Goal: Information Seeking & Learning: Learn about a topic

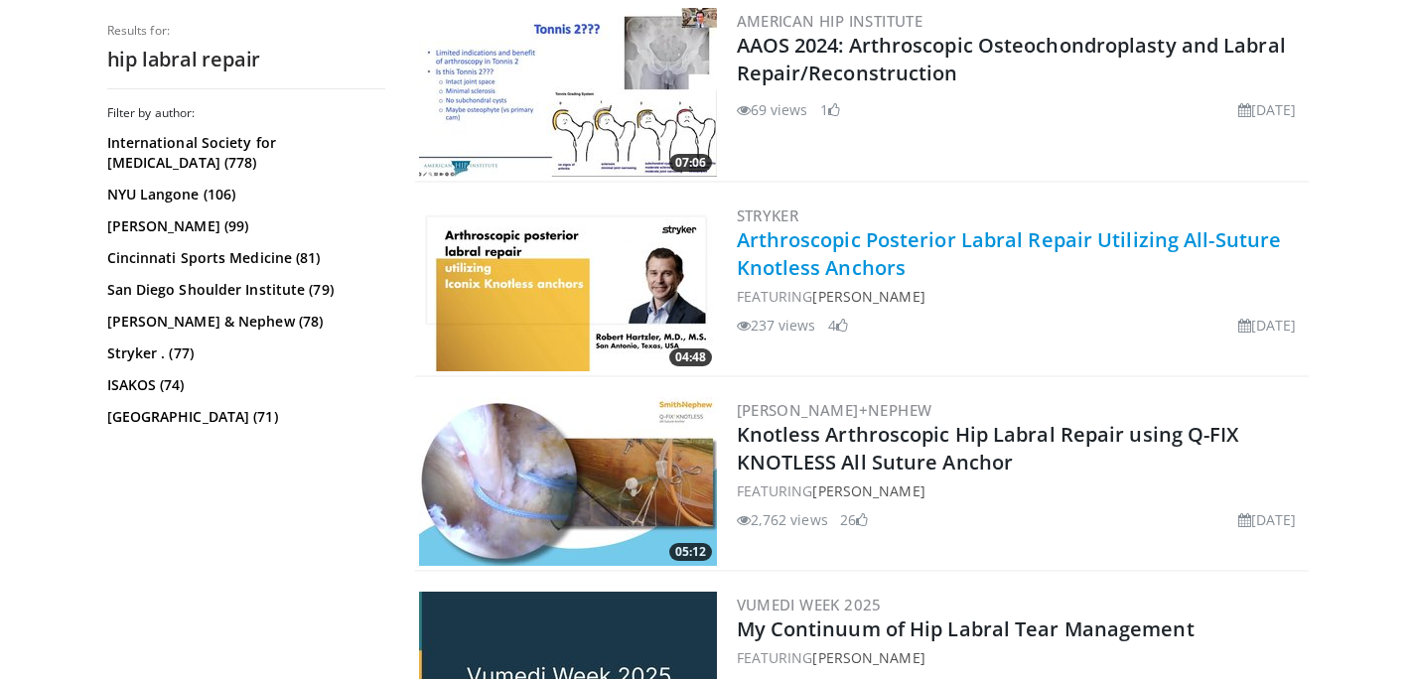
scroll to position [1182, 0]
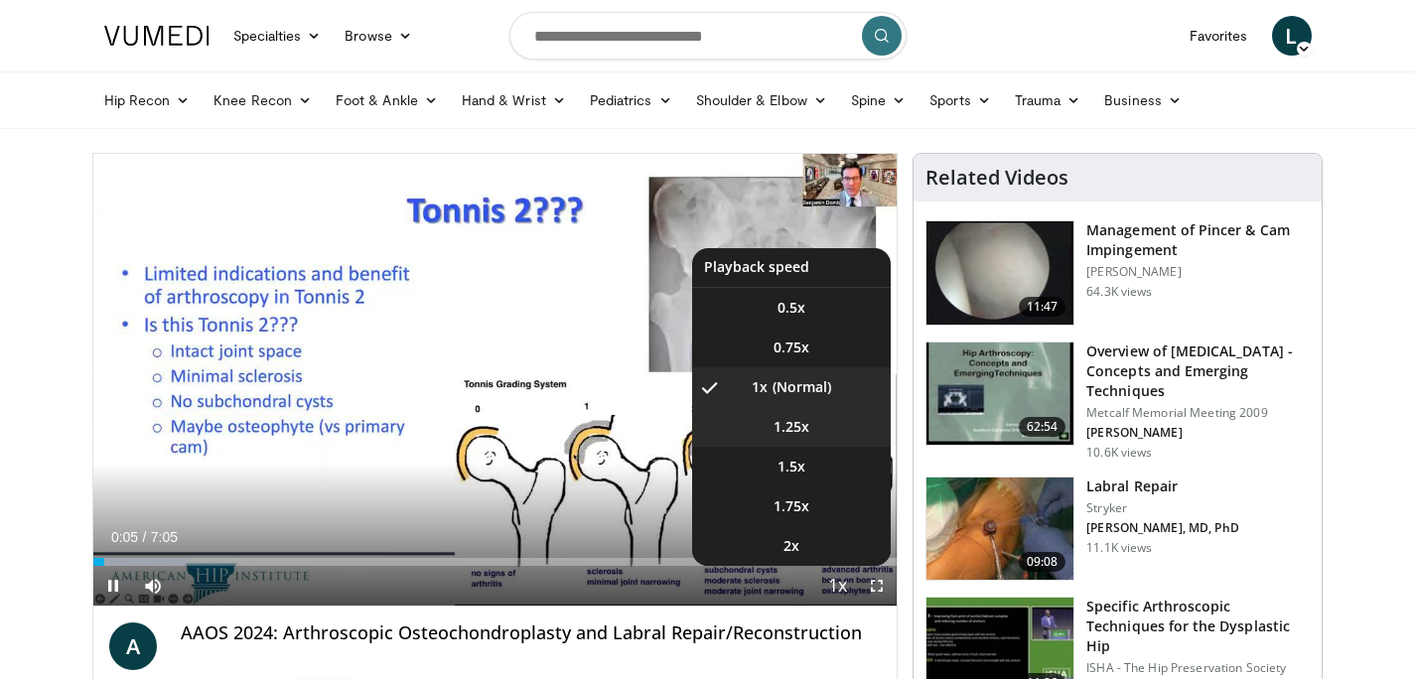
click at [796, 432] on span "1.25x" at bounding box center [791, 427] width 36 height 20
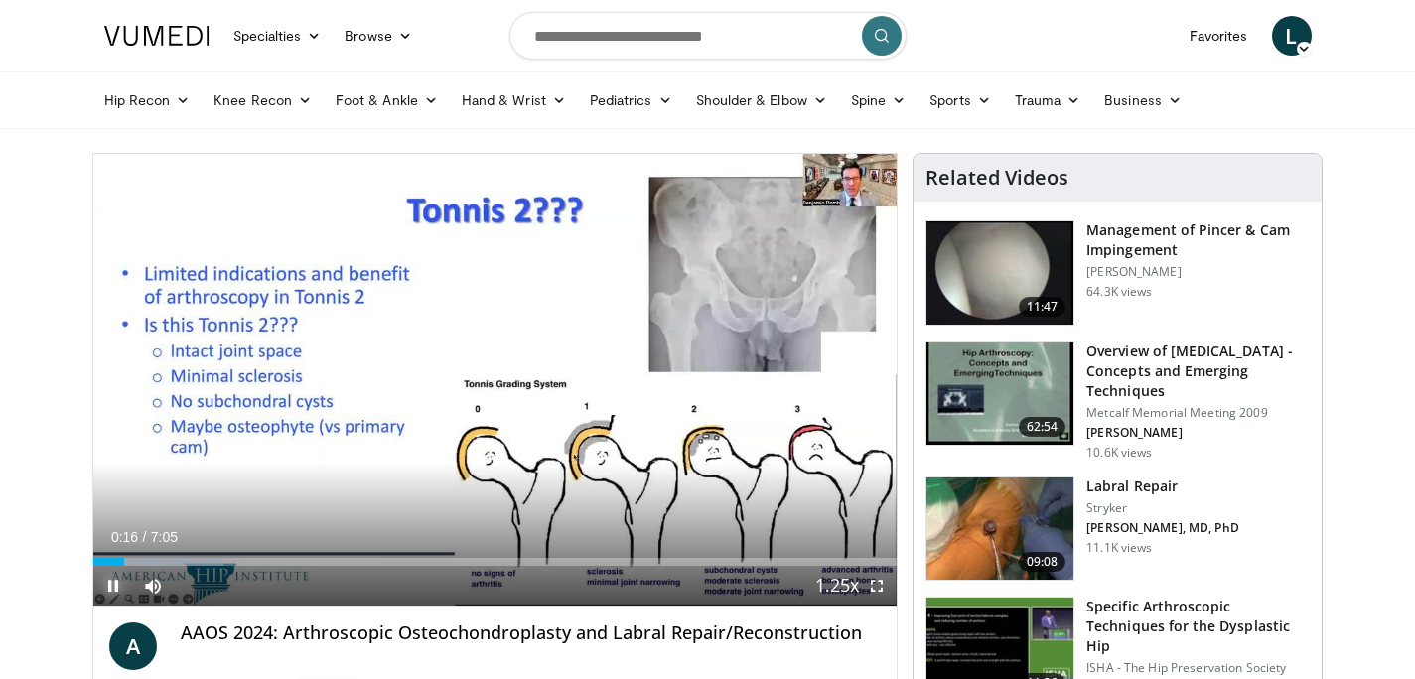
click at [114, 582] on span "Video Player" at bounding box center [113, 586] width 40 height 40
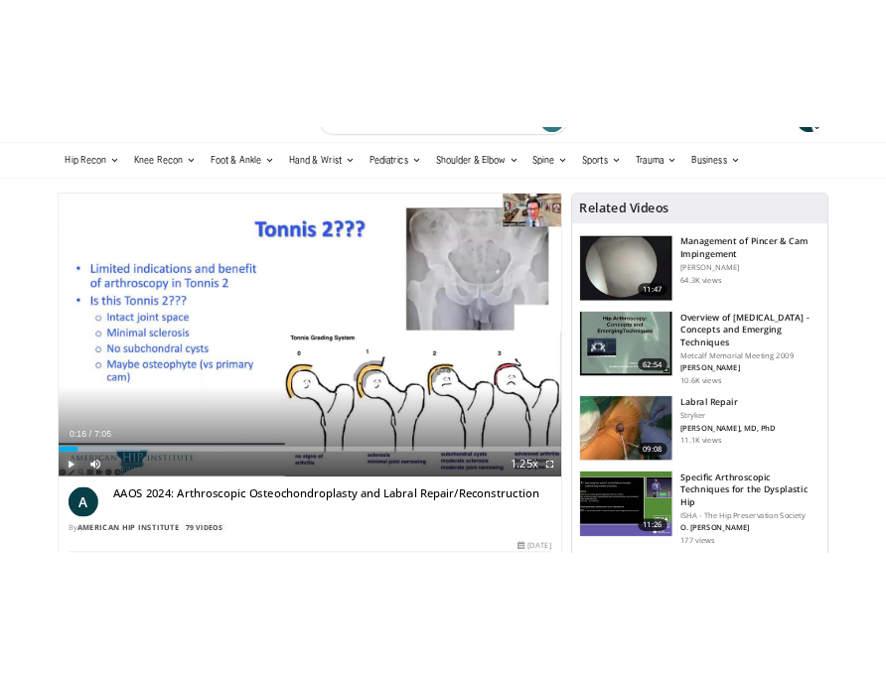
scroll to position [52, 0]
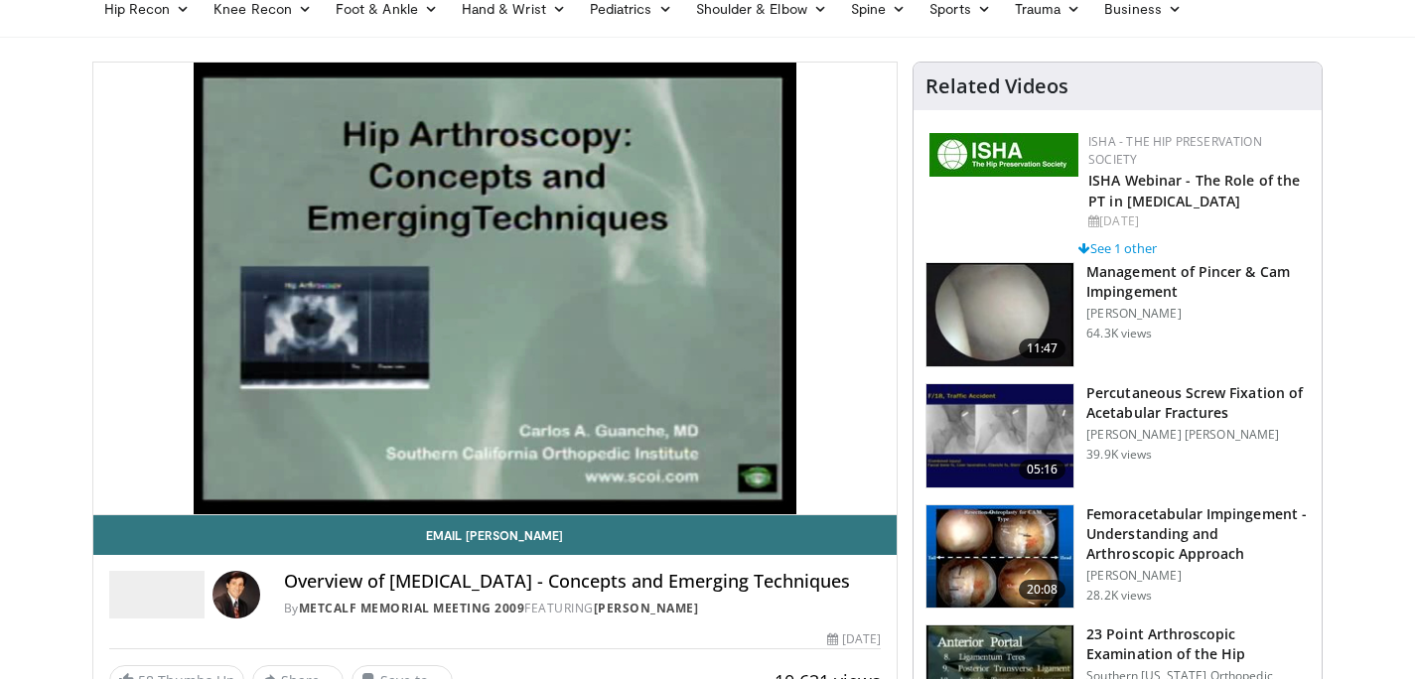
scroll to position [96, 0]
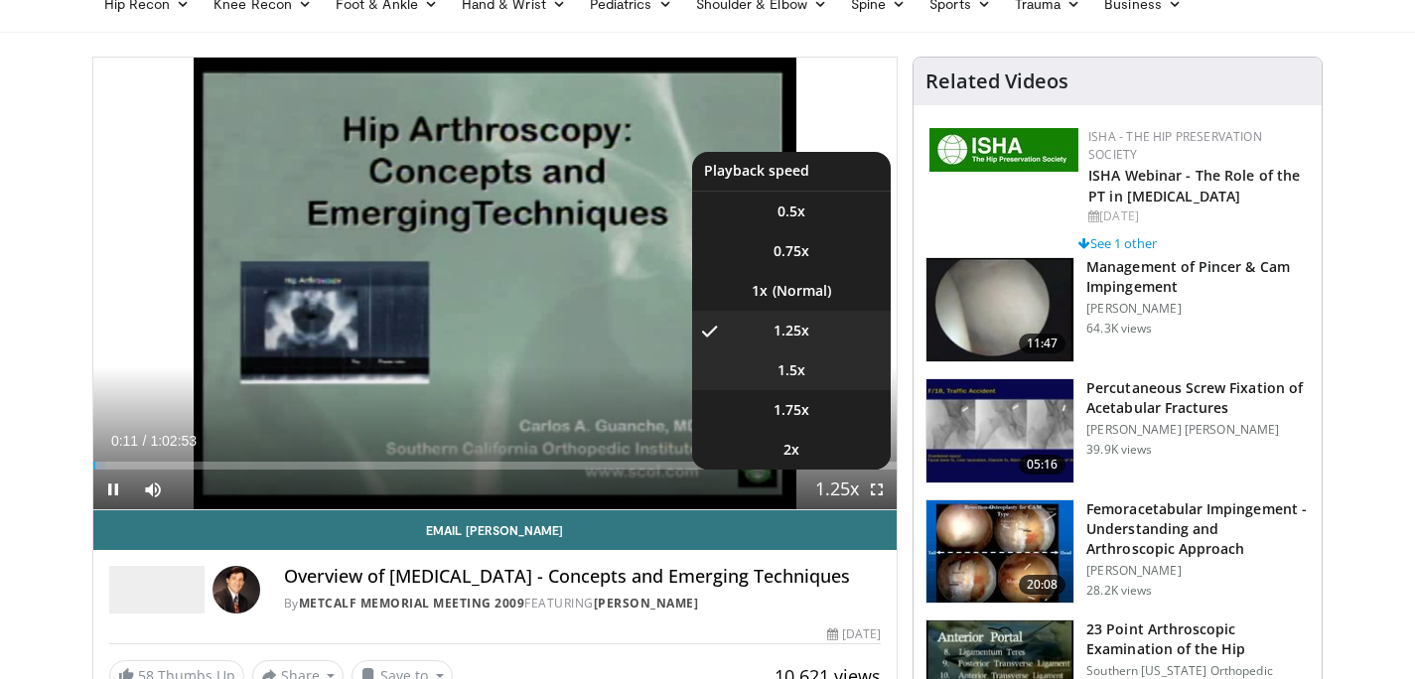
click at [804, 380] on li "1.5x" at bounding box center [791, 370] width 199 height 40
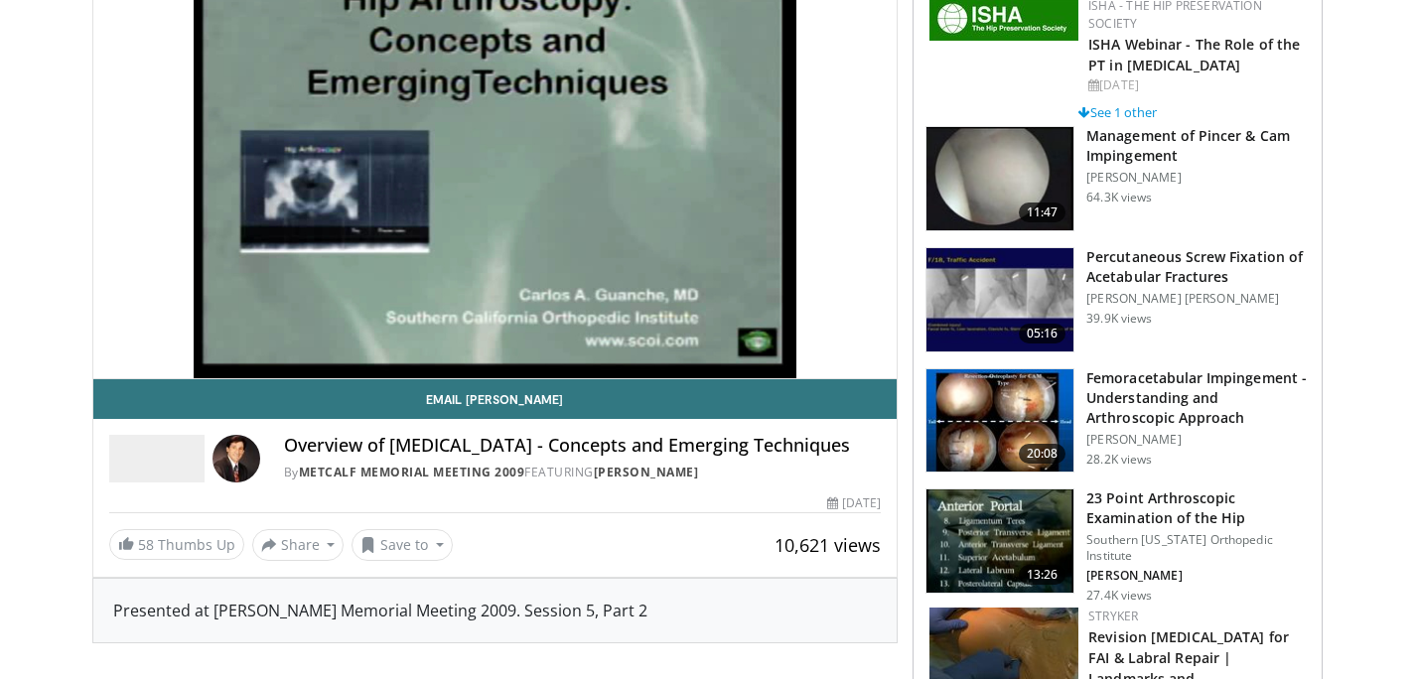
scroll to position [230, 0]
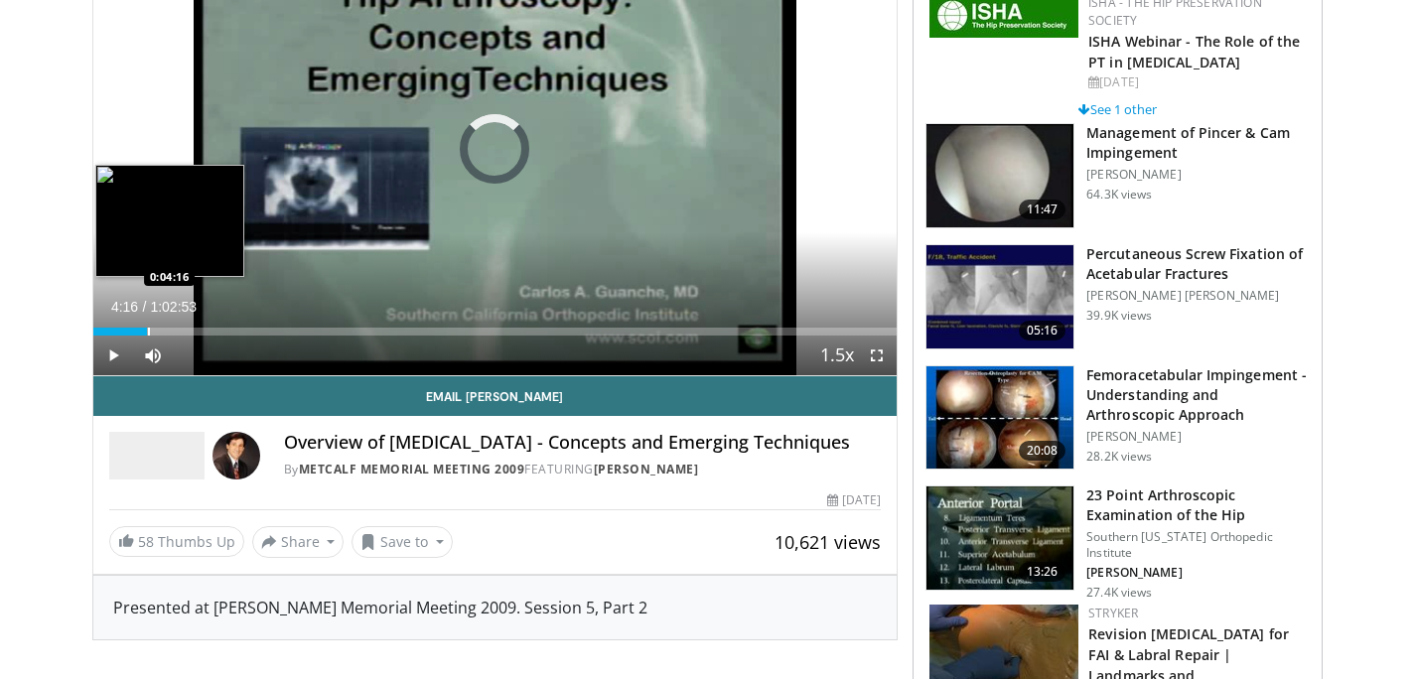
click at [148, 334] on div "Progress Bar" at bounding box center [149, 332] width 2 height 8
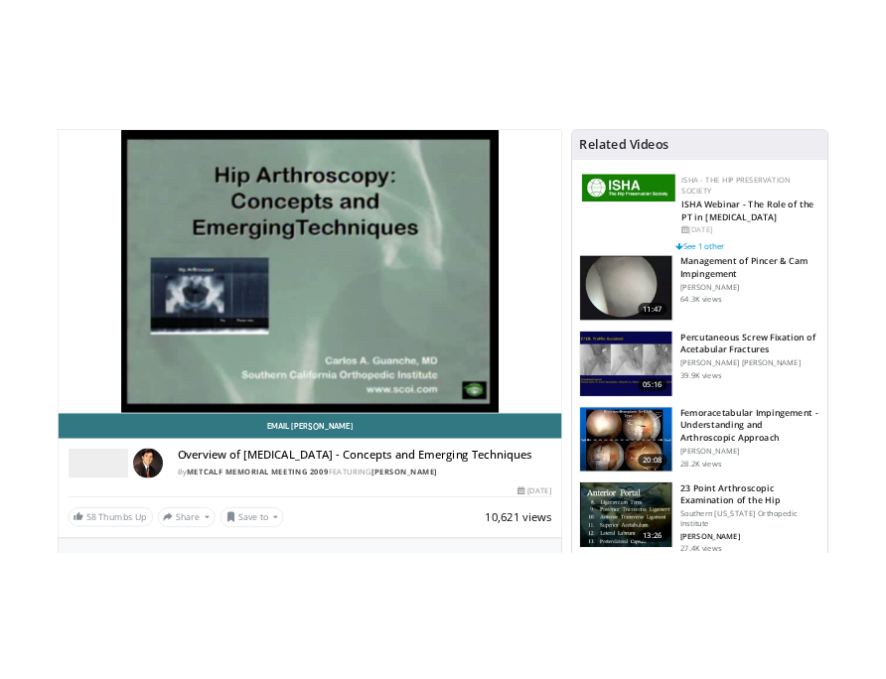
scroll to position [102, 0]
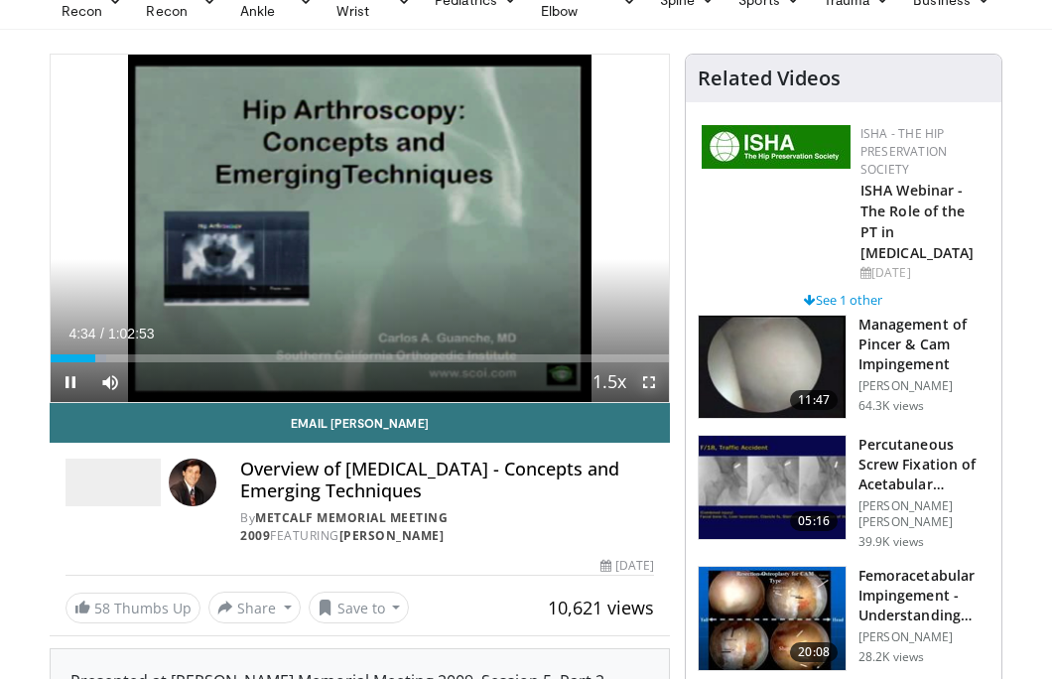
click at [643, 380] on span "Video Player" at bounding box center [649, 382] width 40 height 40
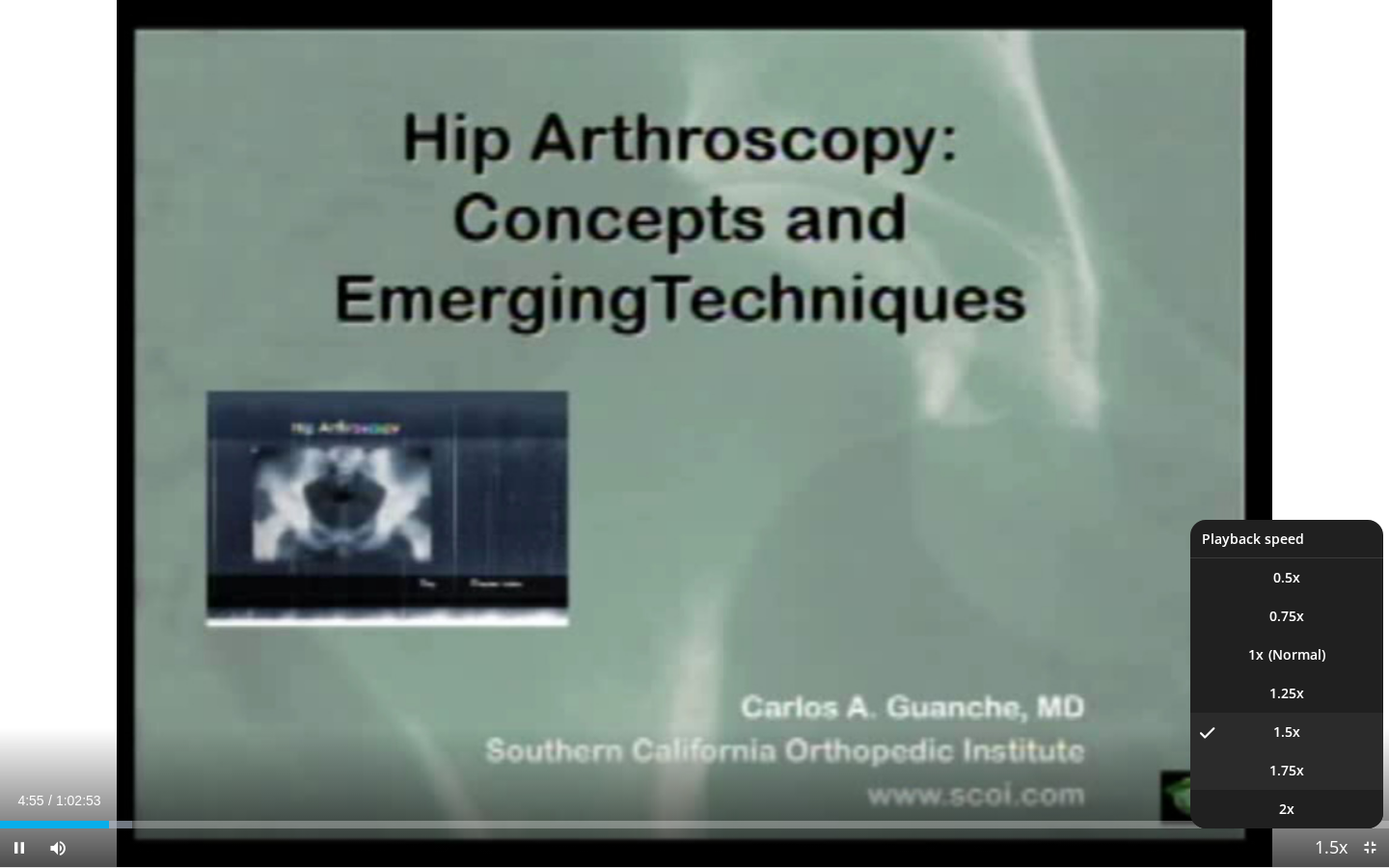
click at [1300, 658] on span "1.75x" at bounding box center [1287, 770] width 35 height 19
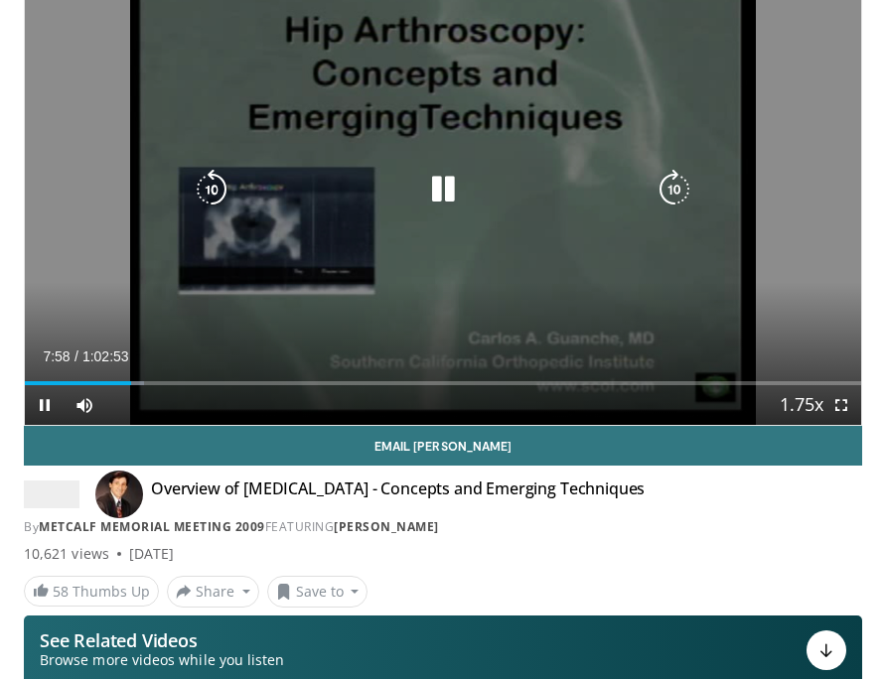
click at [446, 197] on icon "Video Player" at bounding box center [443, 190] width 40 height 40
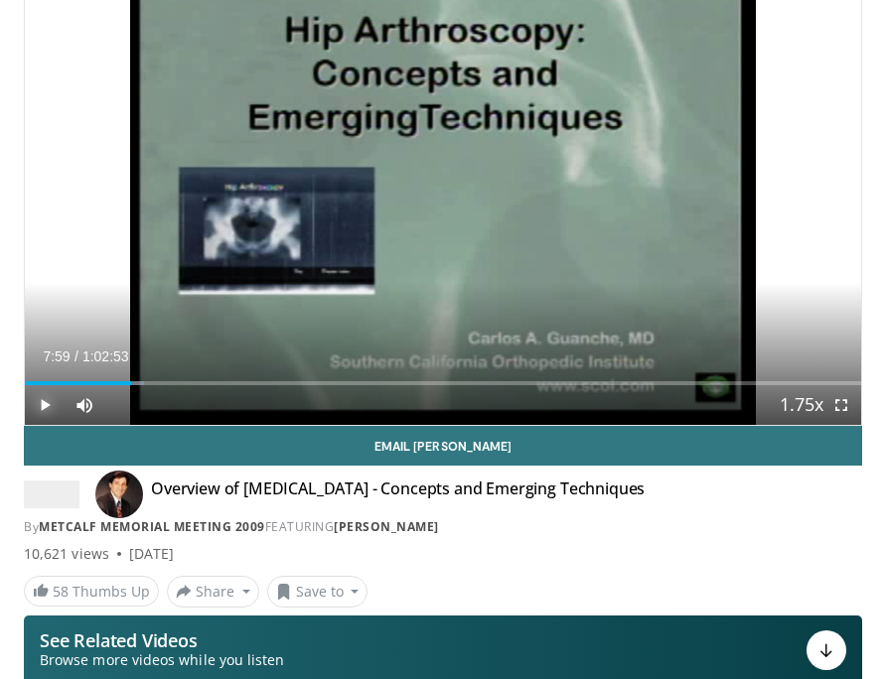
click at [44, 407] on span "Video Player" at bounding box center [45, 405] width 40 height 40
click at [46, 406] on span "Video Player" at bounding box center [45, 405] width 40 height 40
click at [47, 406] on span "Video Player" at bounding box center [45, 405] width 40 height 40
click at [835, 415] on span "Video Player" at bounding box center [841, 405] width 40 height 40
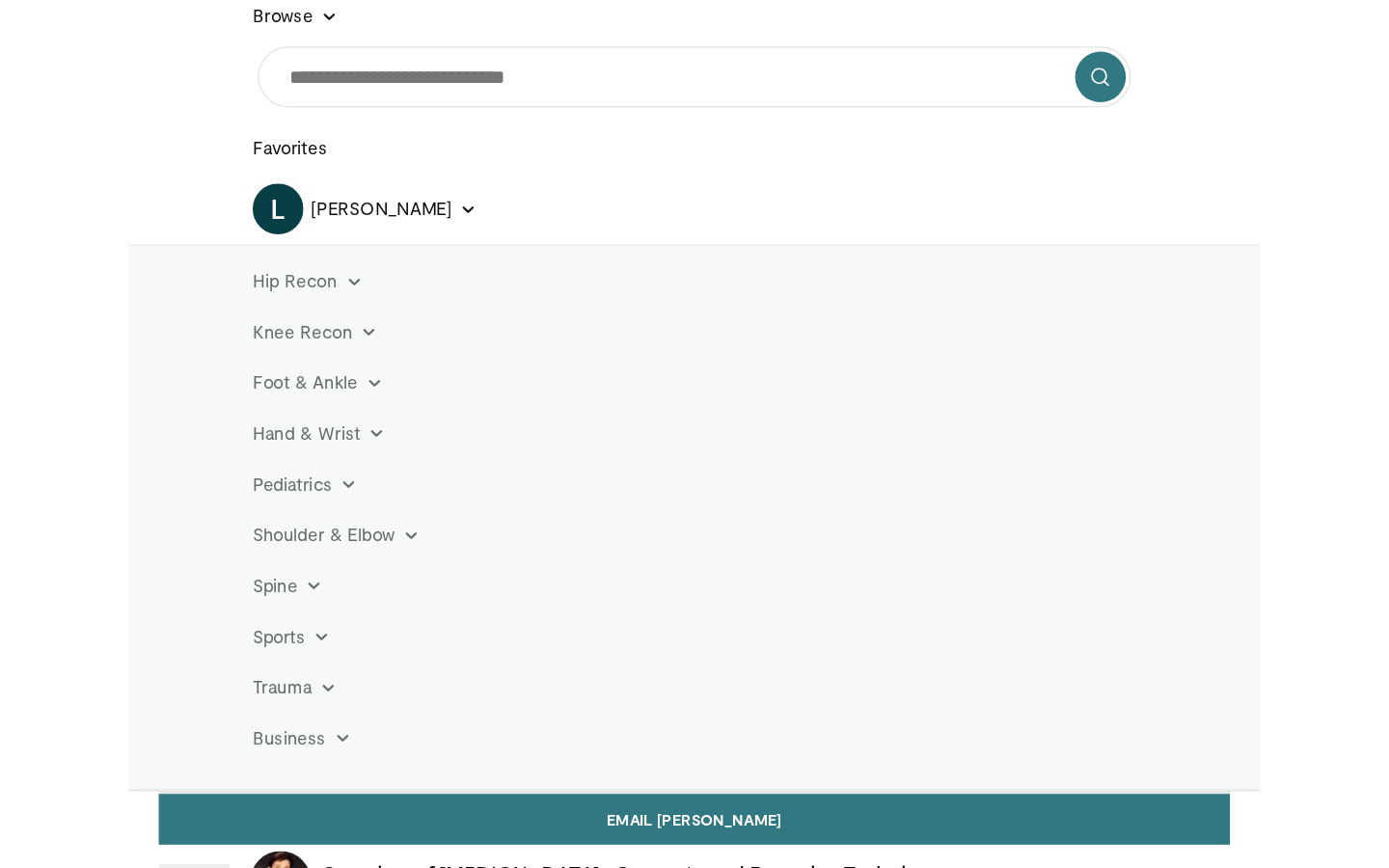
scroll to position [155, 0]
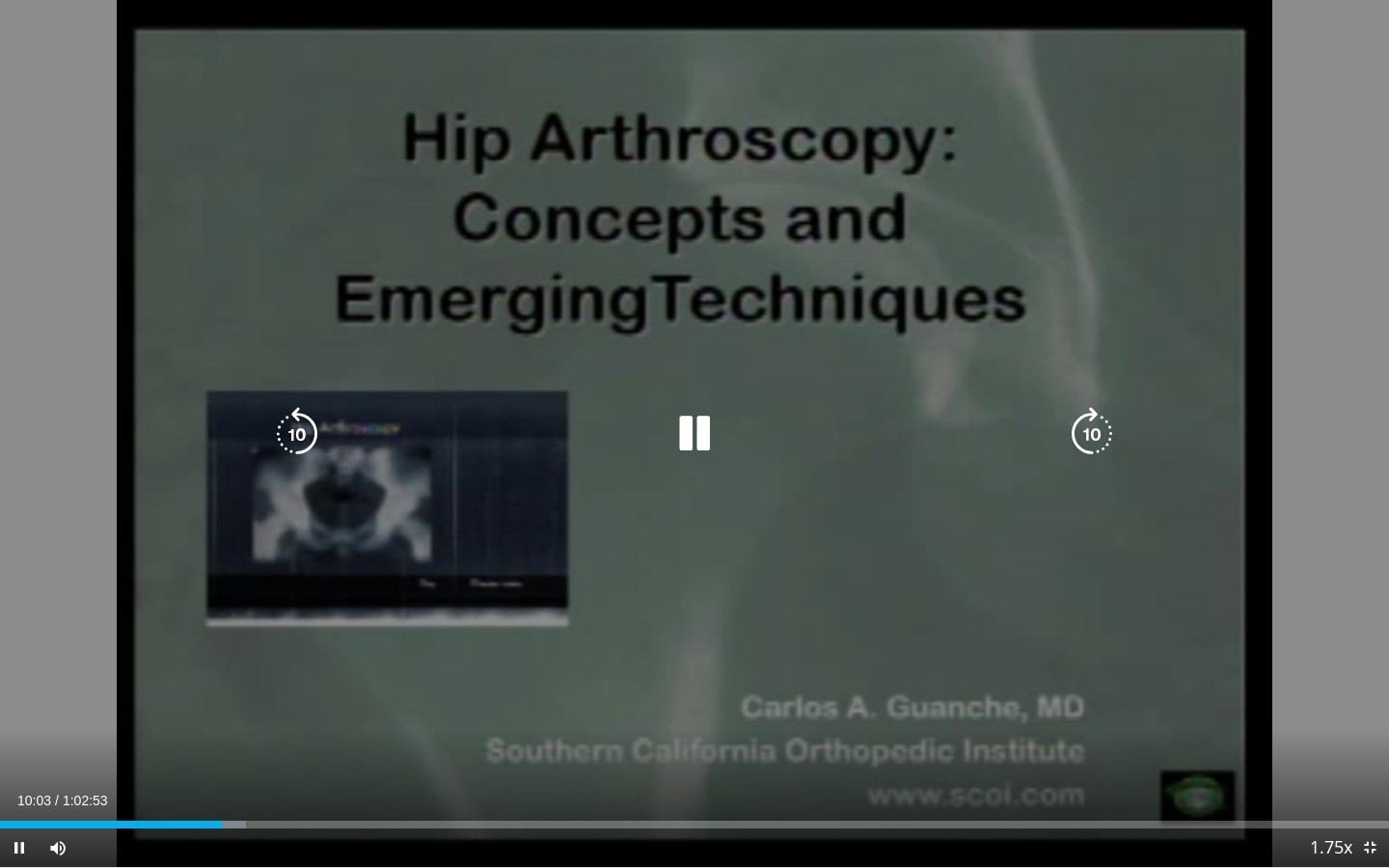
click at [287, 435] on icon "Video Player" at bounding box center [297, 434] width 54 height 54
click at [697, 437] on icon "Video Player" at bounding box center [694, 434] width 54 height 54
click at [692, 428] on icon "Video Player" at bounding box center [694, 434] width 54 height 54
click at [703, 428] on div "10 seconds Tap to unmute" at bounding box center [694, 433] width 1389 height 867
click at [702, 425] on icon "Video Player" at bounding box center [694, 434] width 54 height 54
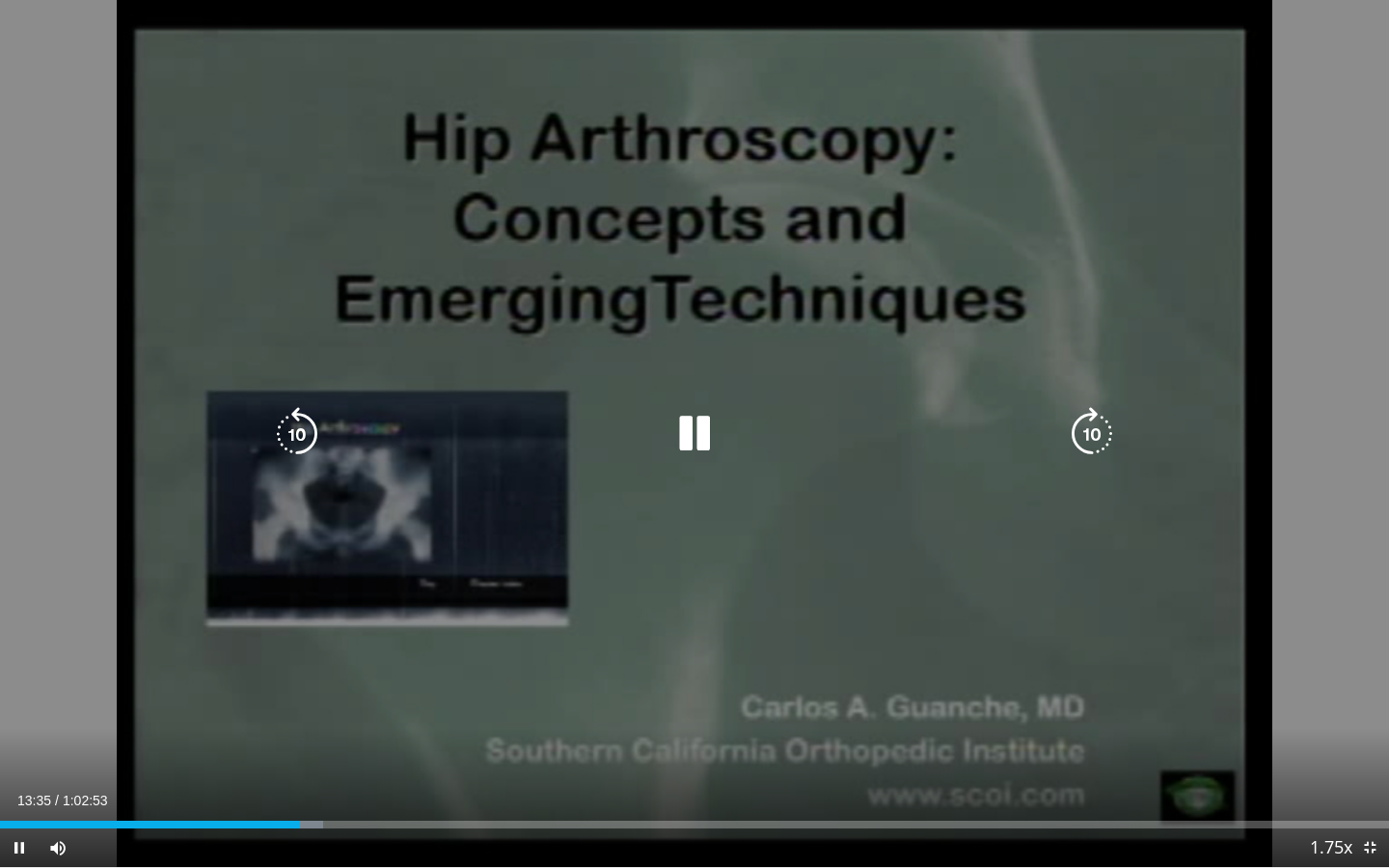
click at [691, 435] on icon "Video Player" at bounding box center [694, 434] width 54 height 54
click at [293, 428] on icon "Video Player" at bounding box center [297, 434] width 54 height 54
click at [687, 427] on icon "Video Player" at bounding box center [694, 434] width 54 height 54
click at [695, 422] on icon "Video Player" at bounding box center [694, 434] width 54 height 54
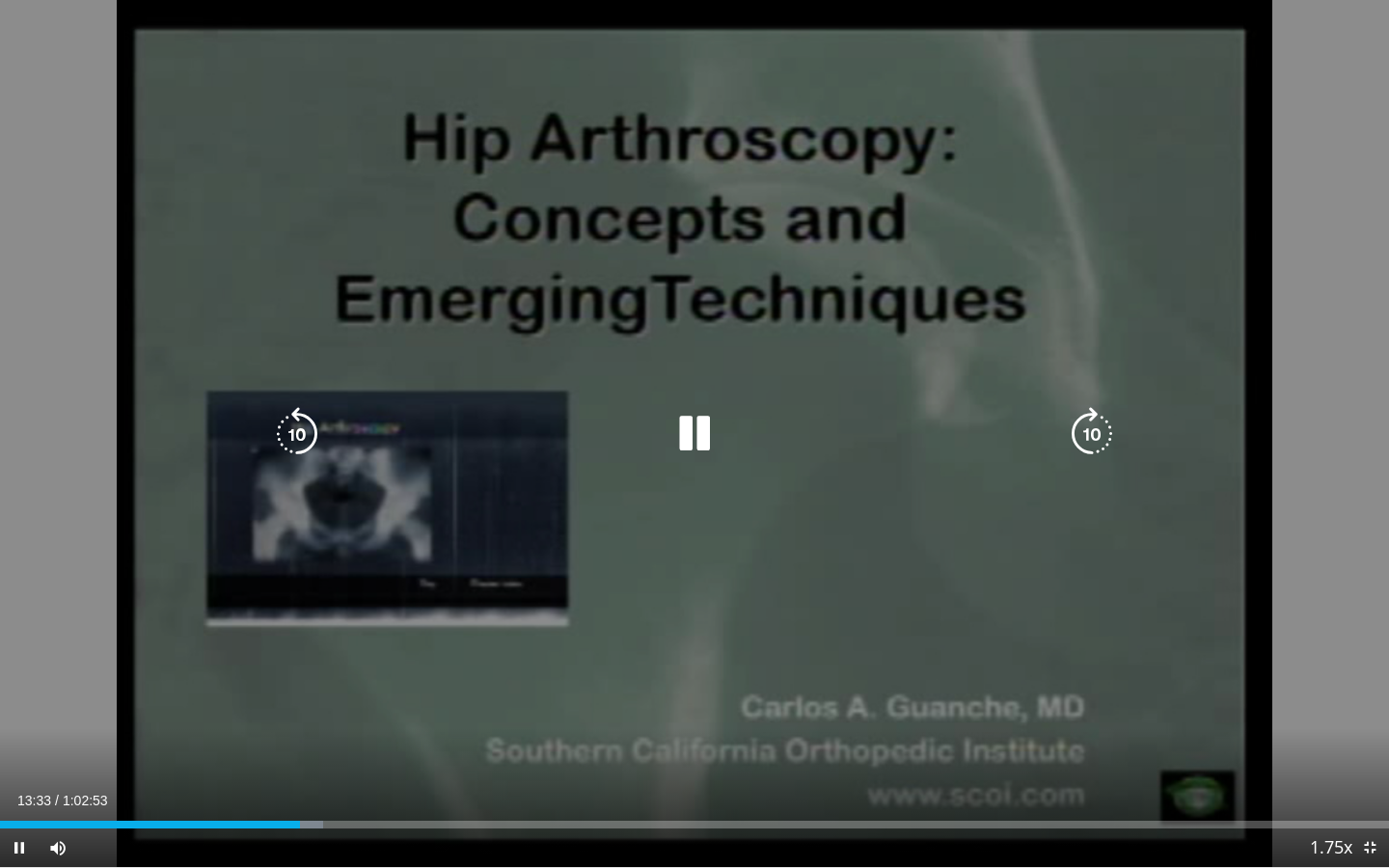
click at [695, 421] on icon "Video Player" at bounding box center [694, 434] width 54 height 54
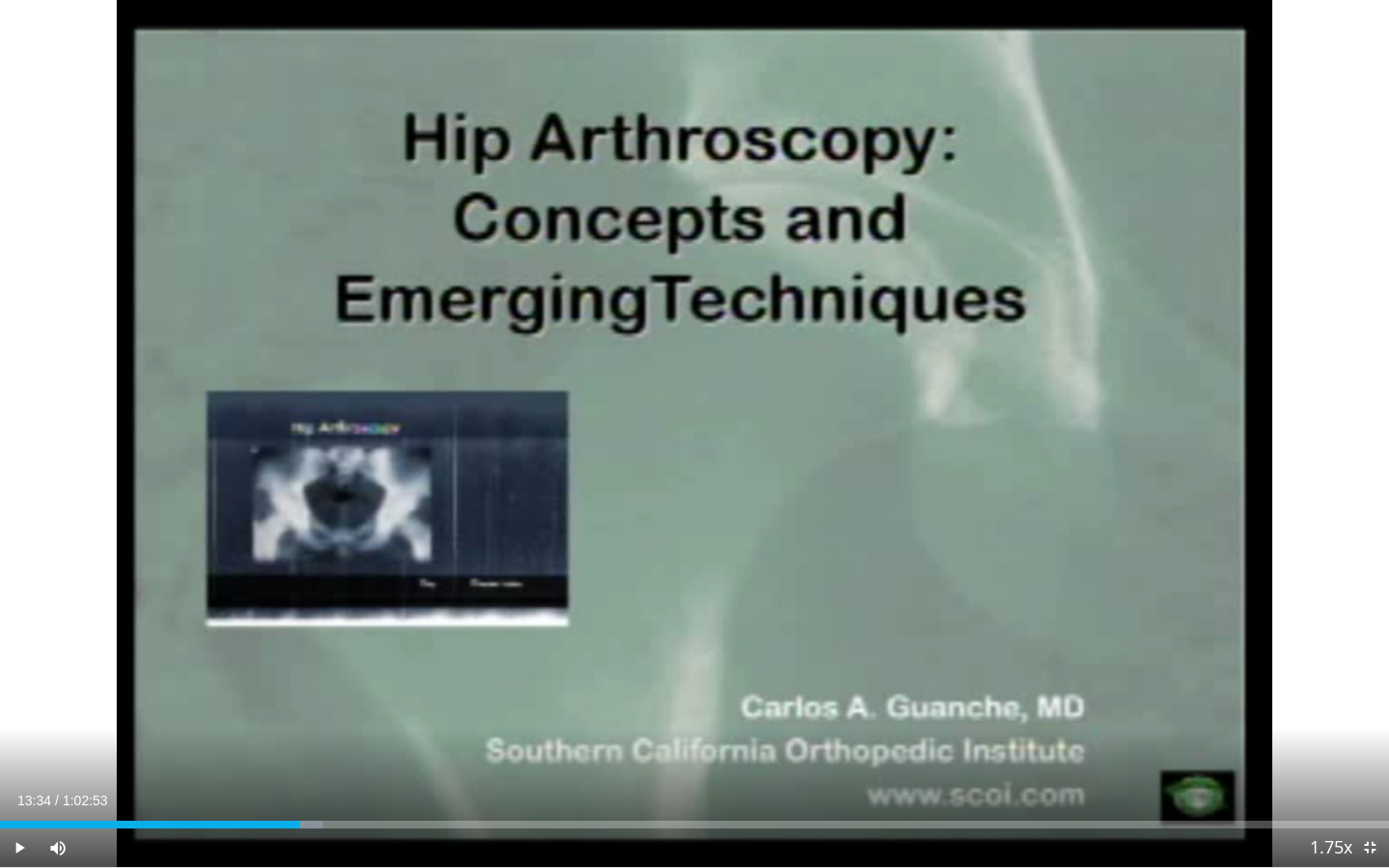
click at [695, 421] on div "10 seconds Tap to unmute" at bounding box center [694, 433] width 1389 height 867
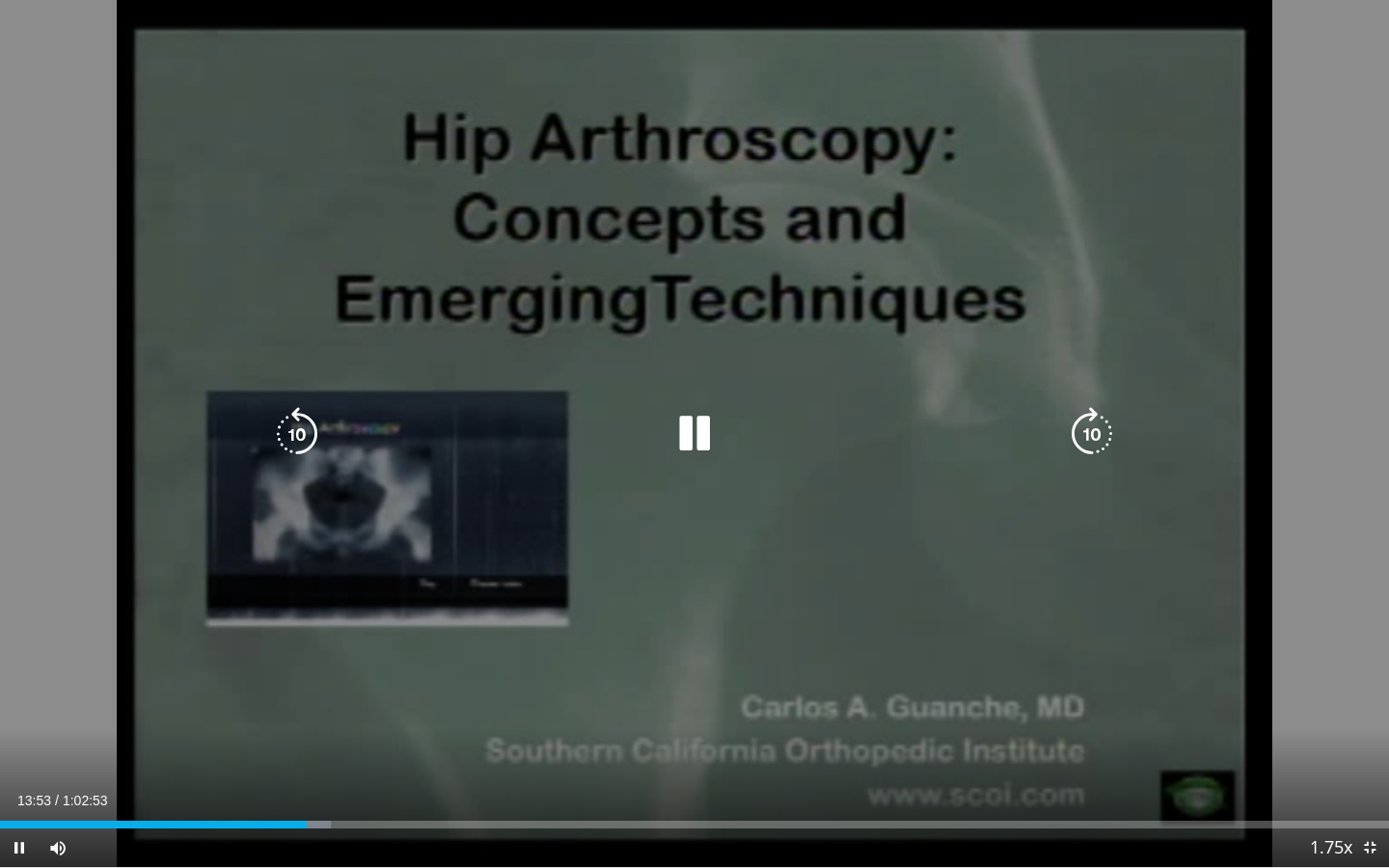
click at [301, 427] on icon "Video Player" at bounding box center [297, 434] width 54 height 54
click at [295, 428] on icon "Video Player" at bounding box center [297, 434] width 54 height 54
click at [697, 435] on icon "Video Player" at bounding box center [694, 434] width 54 height 54
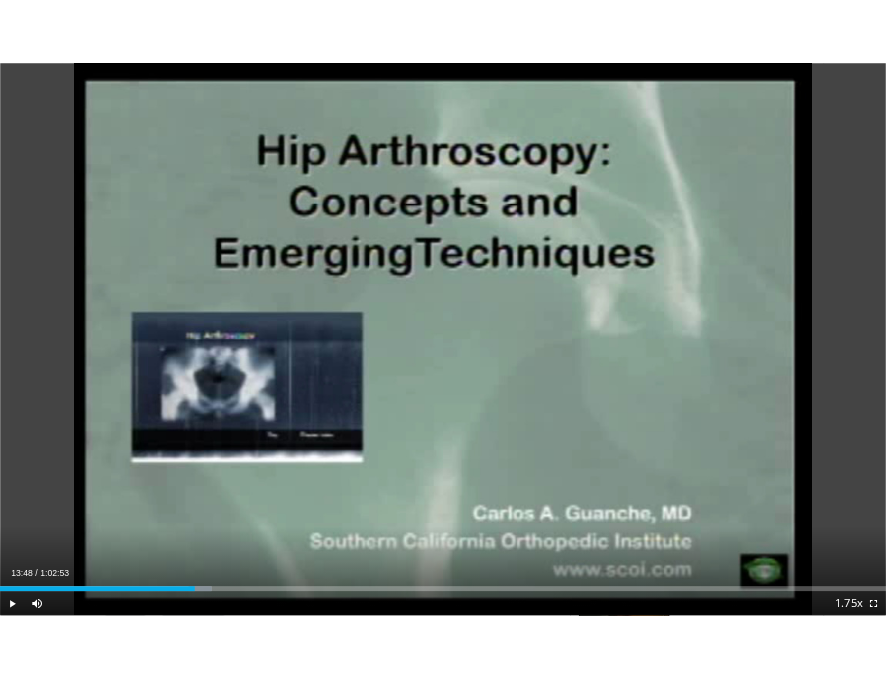
scroll to position [161, 0]
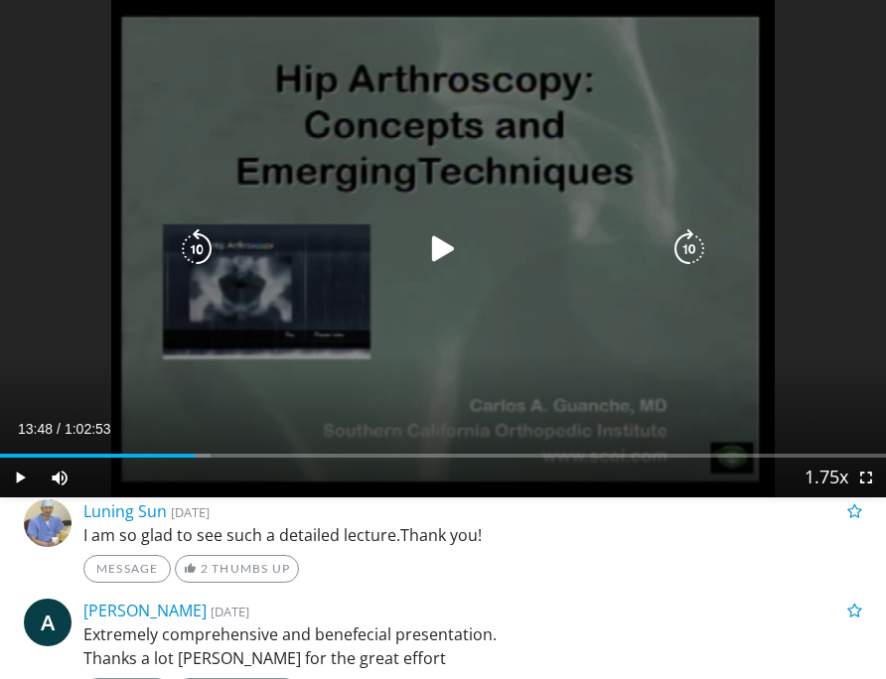
click at [439, 247] on icon "Video Player" at bounding box center [443, 249] width 40 height 40
click at [439, 247] on div "10 seconds Tap to unmute" at bounding box center [443, 248] width 886 height 497
click at [441, 246] on icon "Video Player" at bounding box center [443, 249] width 40 height 40
click at [442, 241] on icon "Video Player" at bounding box center [443, 249] width 40 height 40
click at [446, 254] on icon "Video Player" at bounding box center [443, 249] width 40 height 40
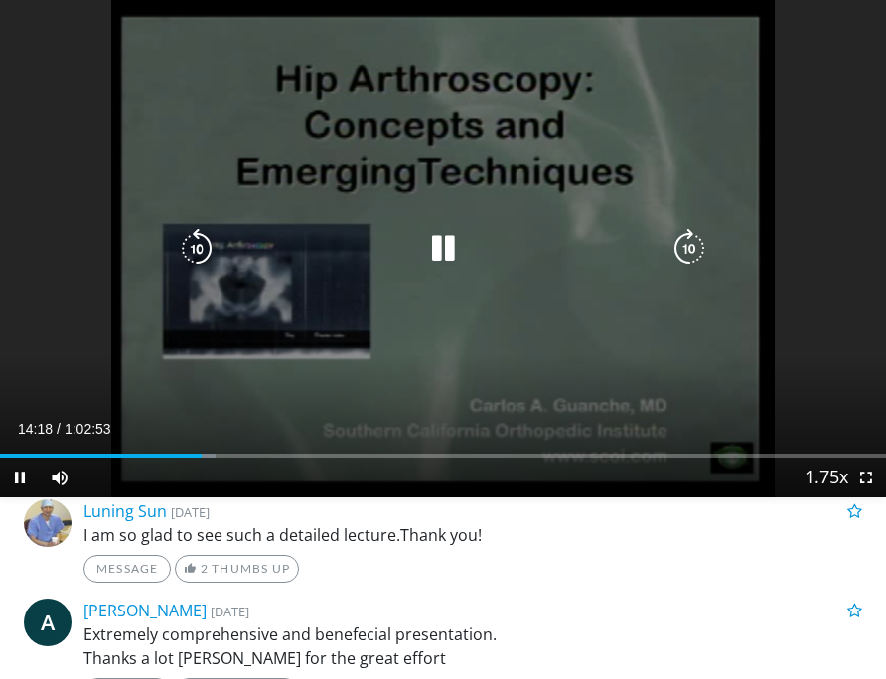
click at [451, 246] on icon "Video Player" at bounding box center [443, 249] width 40 height 40
click at [435, 258] on icon "Video Player" at bounding box center [443, 249] width 40 height 40
click at [444, 252] on icon "Video Player" at bounding box center [443, 249] width 40 height 40
click at [438, 236] on icon "Video Player" at bounding box center [443, 249] width 40 height 40
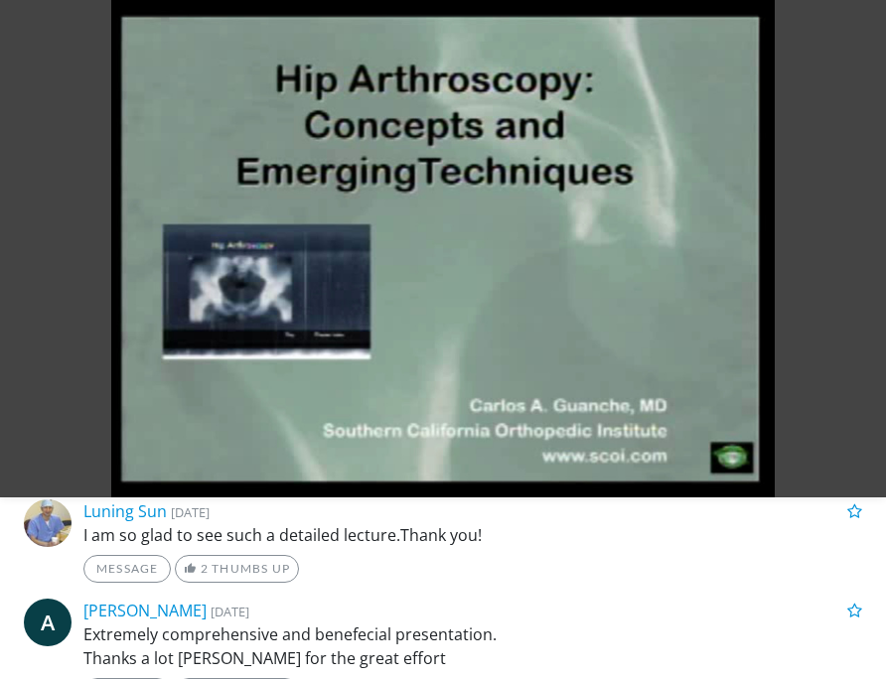
scroll to position [76, 0]
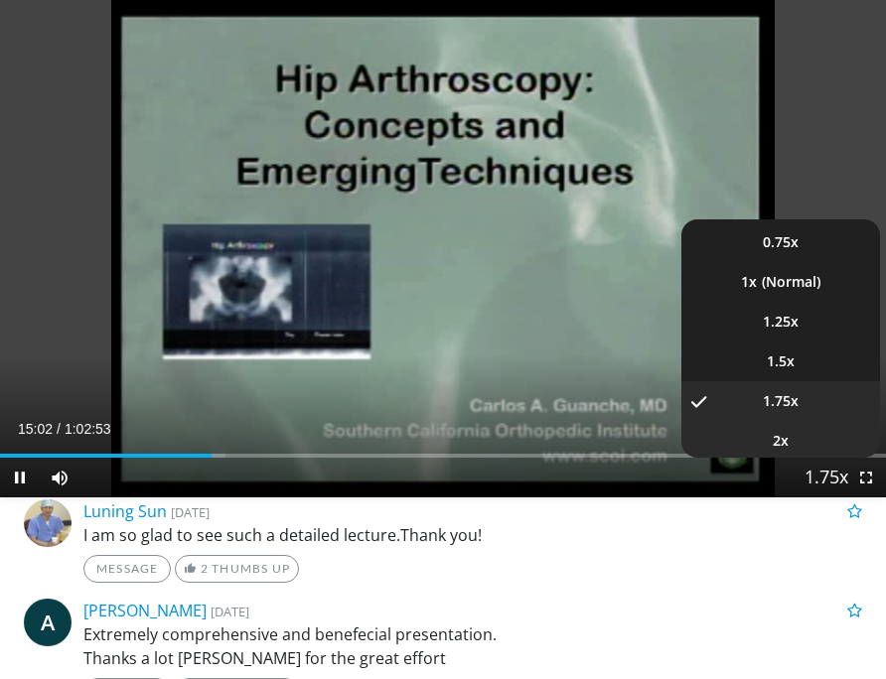
click at [818, 439] on li "2x" at bounding box center [780, 441] width 199 height 40
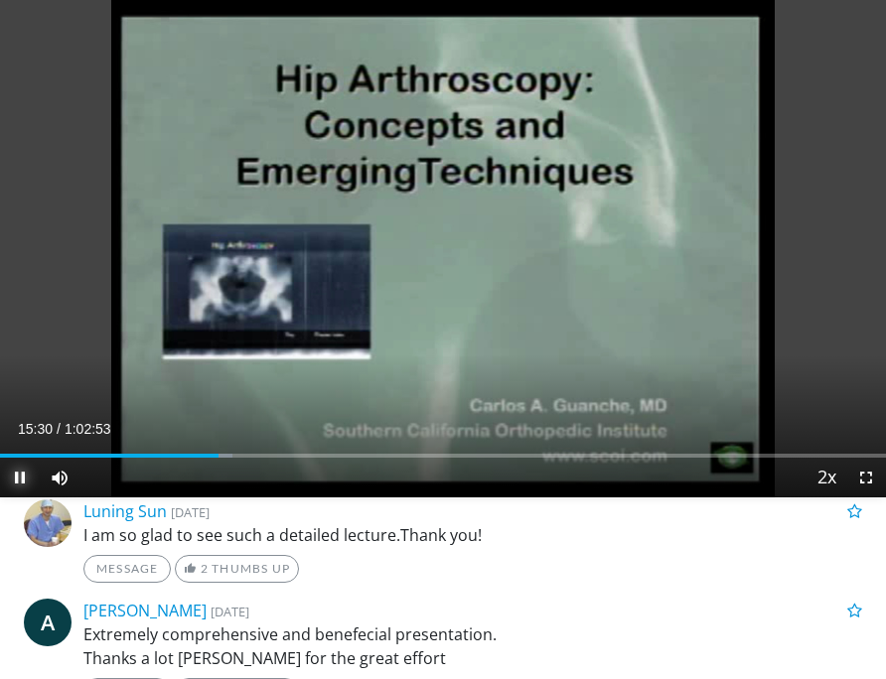
click at [19, 486] on span "Video Player" at bounding box center [20, 478] width 40 height 40
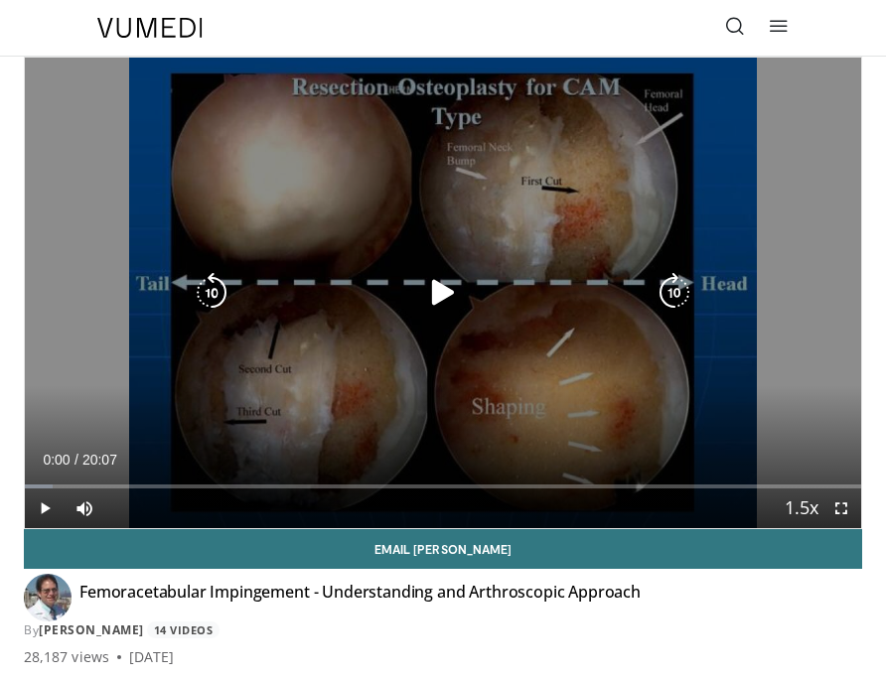
click at [478, 252] on div "10 seconds Tap to unmute" at bounding box center [443, 293] width 836 height 471
click at [447, 291] on icon "Video Player" at bounding box center [443, 293] width 40 height 40
